Goal: Information Seeking & Learning: Learn about a topic

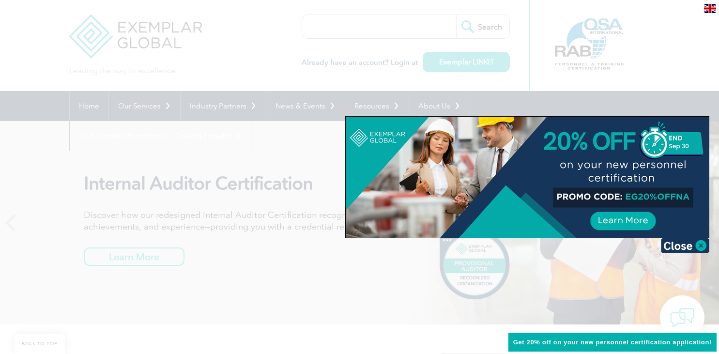
scroll to position [815, 0]
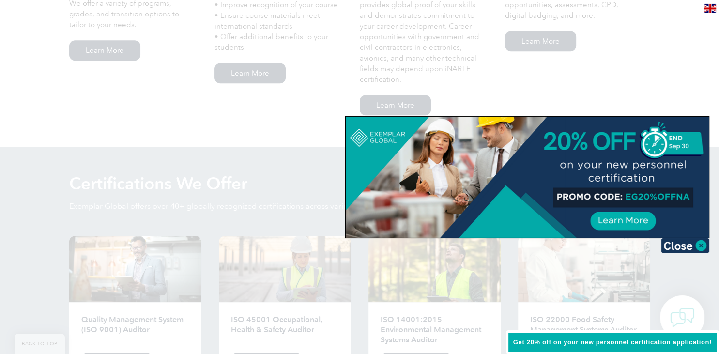
drag, startPoint x: 625, startPoint y: 196, endPoint x: 683, endPoint y: 200, distance: 58.2
click at [683, 200] on div at bounding box center [527, 177] width 363 height 121
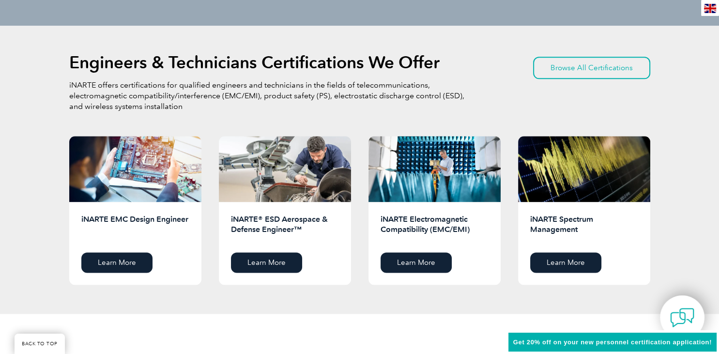
scroll to position [1205, 0]
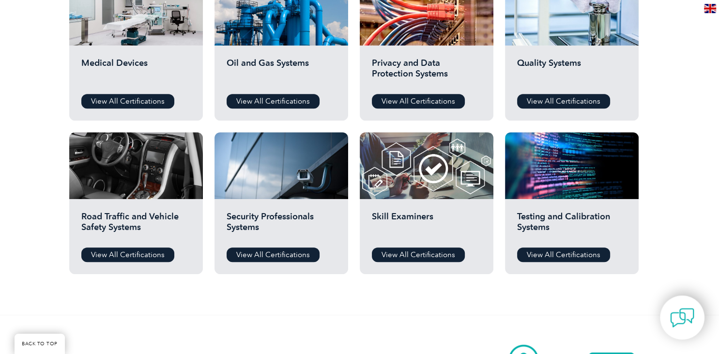
scroll to position [696, 0]
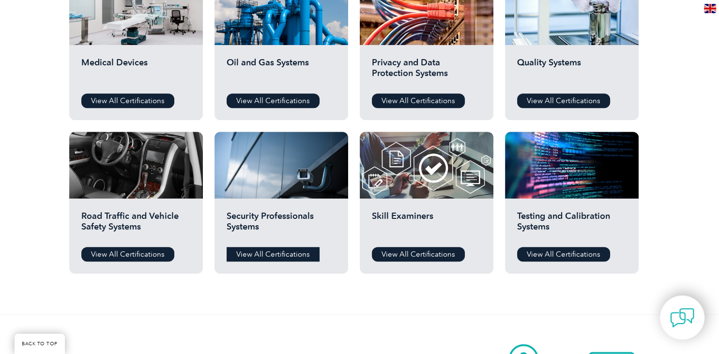
click at [281, 253] on link "View All Certifications" at bounding box center [273, 254] width 93 height 15
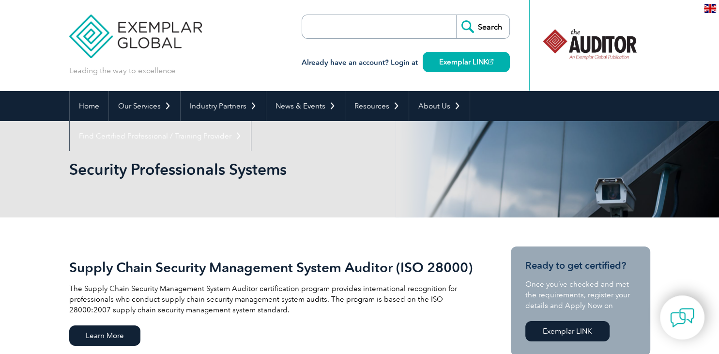
click at [373, 29] on input "search" at bounding box center [358, 26] width 102 height 23
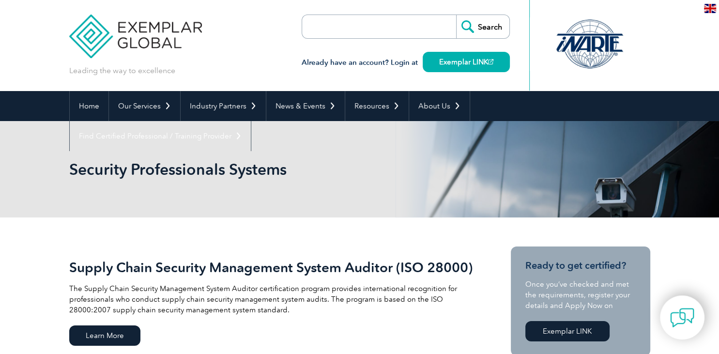
paste input "ISO 45001: 2018 Lead Implementer"
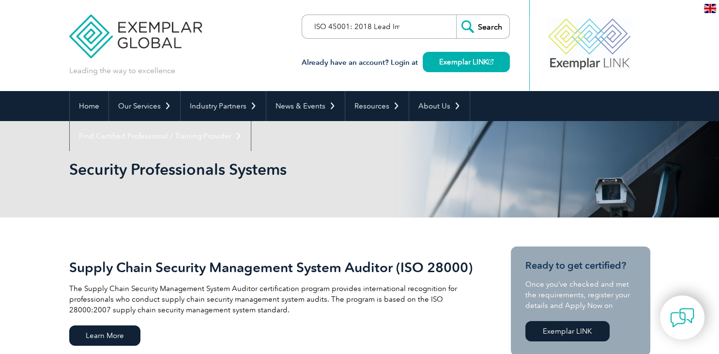
drag, startPoint x: 343, startPoint y: 25, endPoint x: 290, endPoint y: 31, distance: 53.6
click at [307, 31] on input "ISO 45001: 2018 Lead Implementer" at bounding box center [358, 26] width 102 height 23
type input "ISO 45001: 2018 Lead Implementer"
click at [416, 26] on form "ISO 45001: 2018 Lead Implementer Search" at bounding box center [406, 27] width 208 height 24
click at [480, 28] on input "Search" at bounding box center [482, 26] width 53 height 23
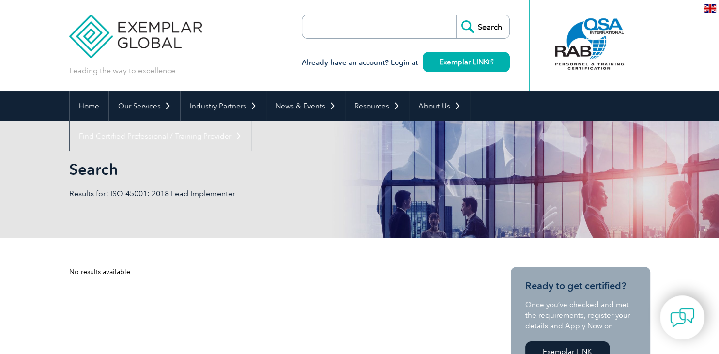
click at [423, 30] on form "Search" at bounding box center [406, 27] width 208 height 24
click at [391, 26] on input "search" at bounding box center [358, 26] width 102 height 23
paste input "ISO 45001: 2018 Lead Implementer"
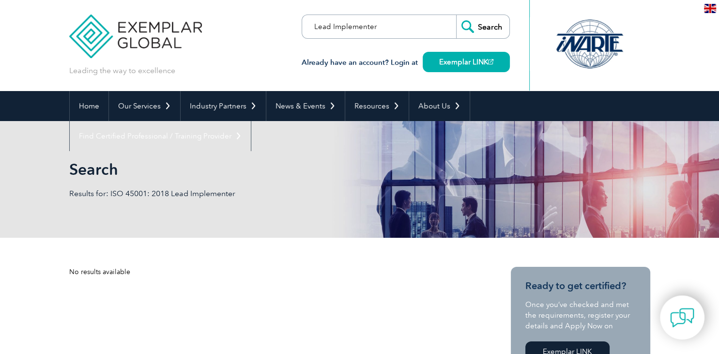
type input "Lead Implementer"
click at [456, 15] on input "Search" at bounding box center [482, 26] width 53 height 23
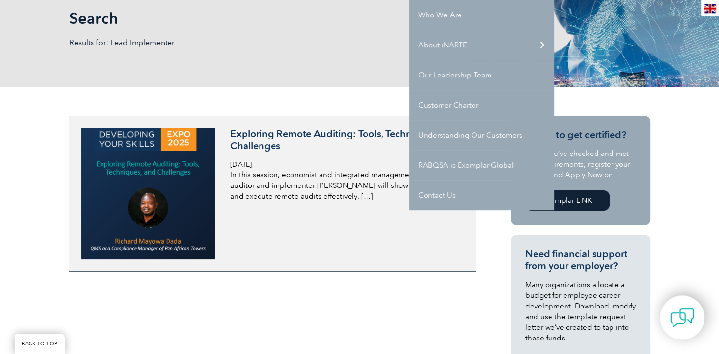
scroll to position [159, 0]
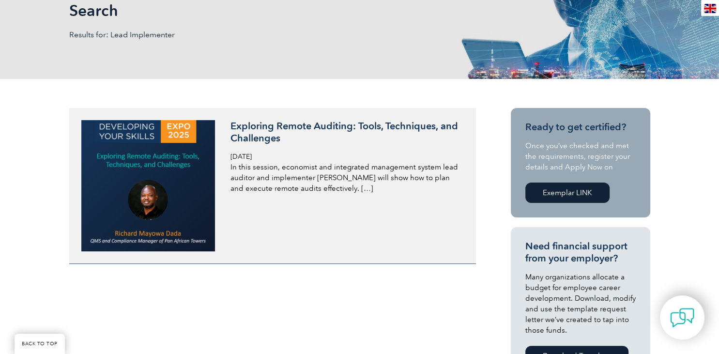
click at [343, 262] on link "Exploring Remote Auditing: Tools, Techniques, and Challenges Monday, January 31…" at bounding box center [272, 186] width 407 height 156
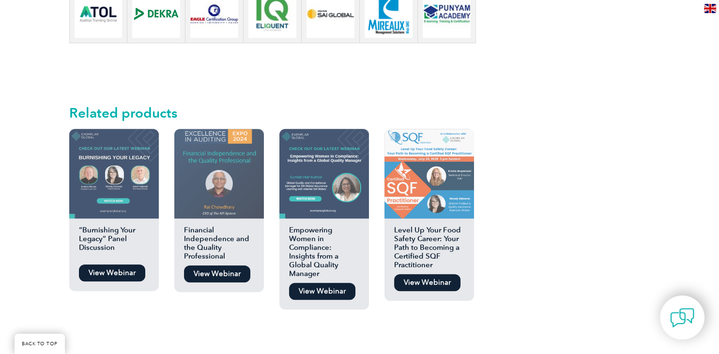
scroll to position [824, 0]
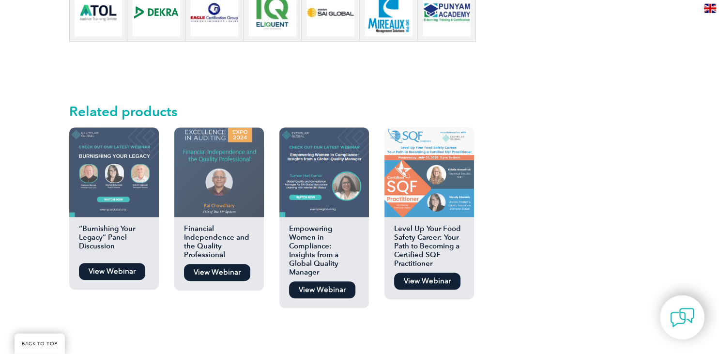
click at [213, 271] on link "View Webinar" at bounding box center [217, 272] width 66 height 17
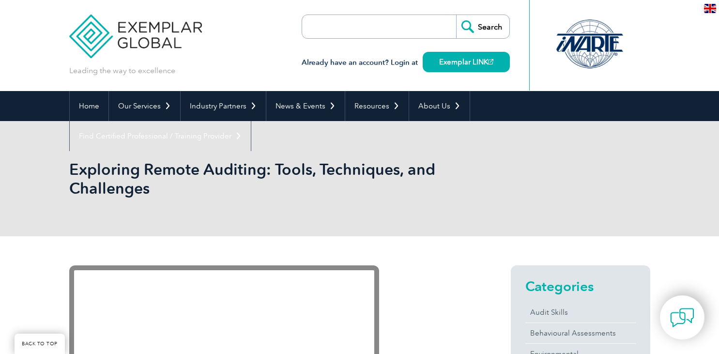
scroll to position [824, 0]
